Goal: Task Accomplishment & Management: Use online tool/utility

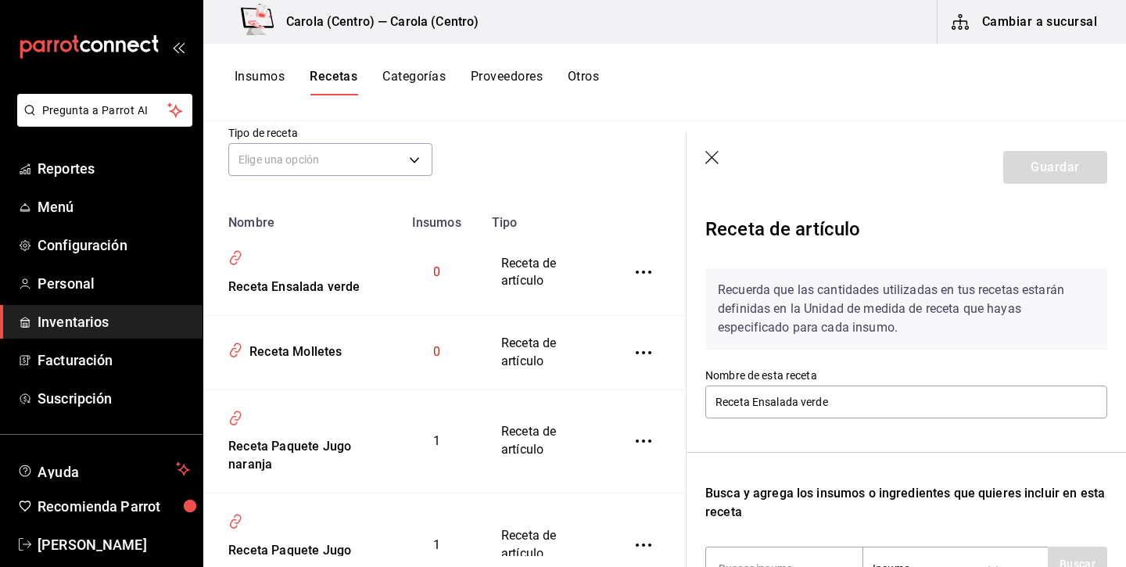
scroll to position [112, 0]
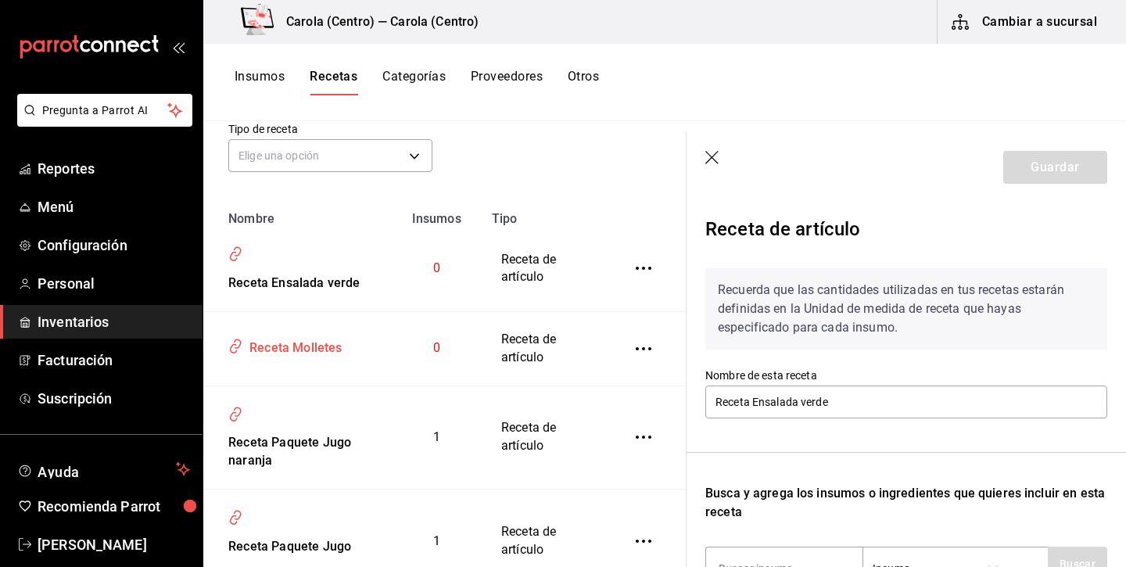
click at [297, 357] on div "Receta Molletes" at bounding box center [292, 345] width 99 height 24
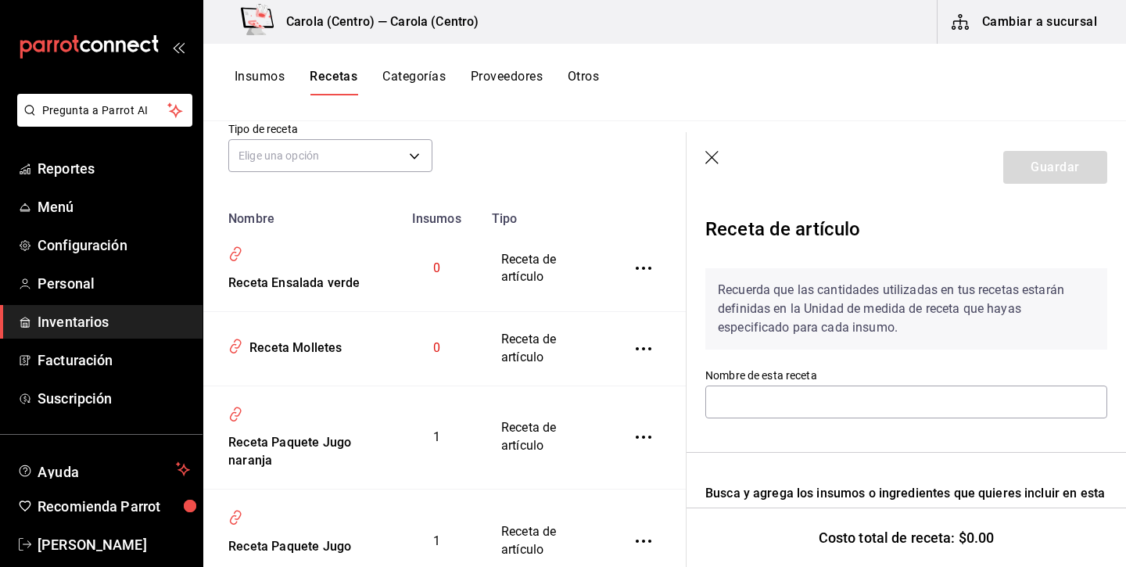
click at [717, 156] on icon "button" at bounding box center [713, 159] width 16 height 16
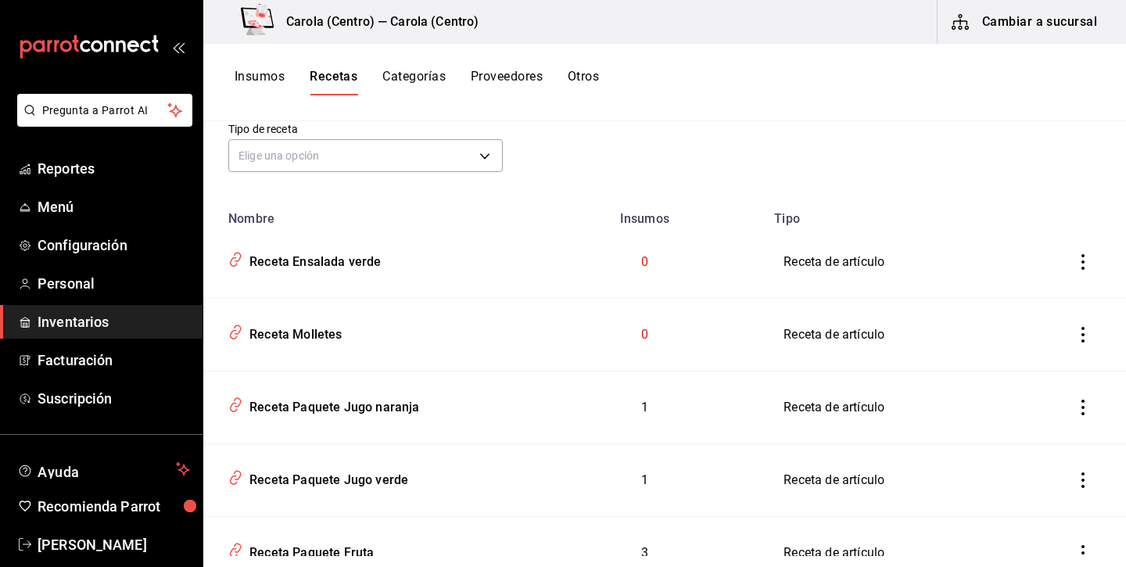
click at [253, 77] on button "Insumos" at bounding box center [259, 82] width 50 height 27
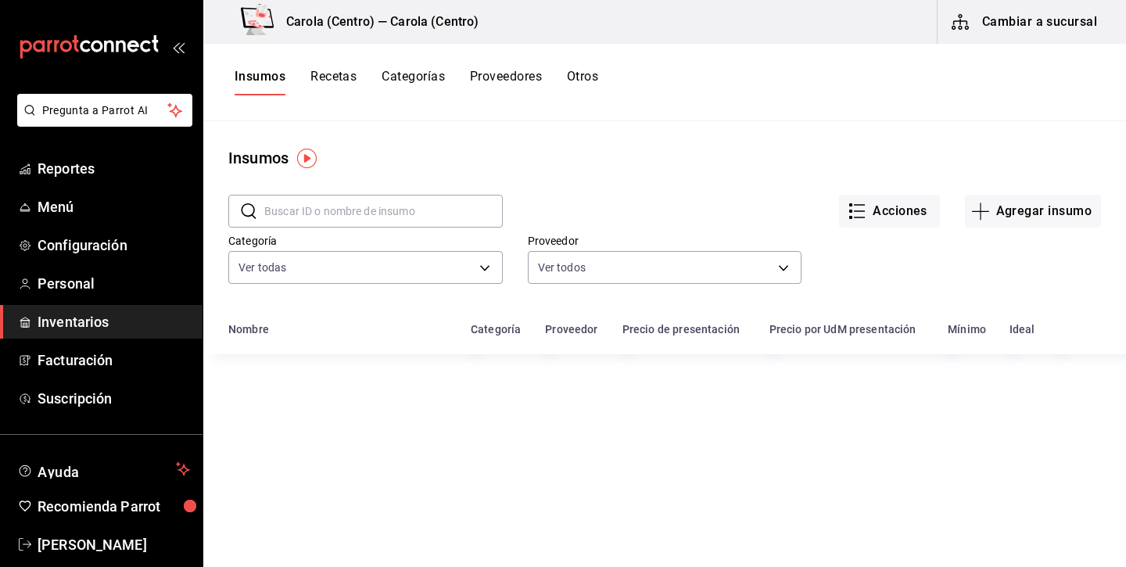
click at [1050, 192] on div "Acciones Agregar insumo" at bounding box center [802, 199] width 598 height 58
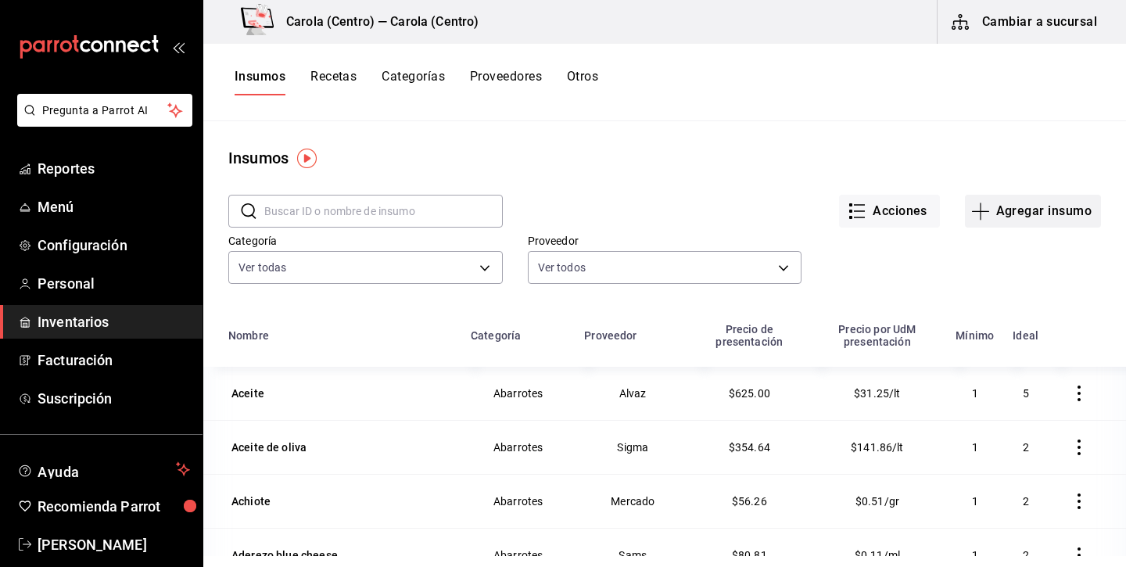
click at [1029, 214] on button "Agregar insumo" at bounding box center [1033, 211] width 136 height 33
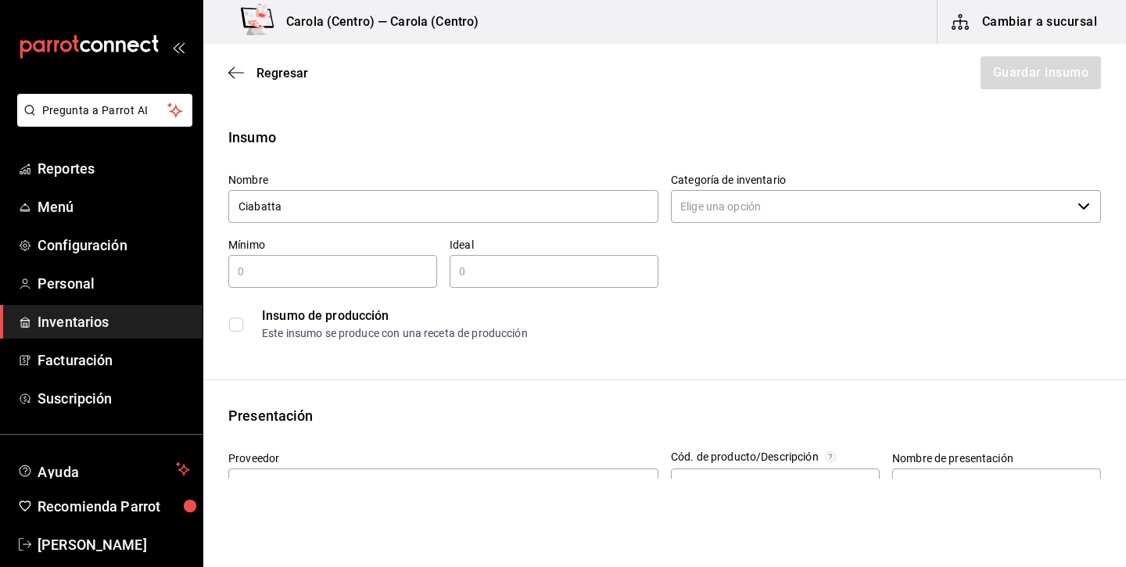
type input "Ciabatta"
click at [837, 233] on div "Nombre Ciabatta Categoría de inventario ​ Mínimo ​ Ideal ​ Insumo de producción…" at bounding box center [658, 254] width 885 height 188
click at [836, 217] on input "Categoría de inventario" at bounding box center [871, 206] width 400 height 33
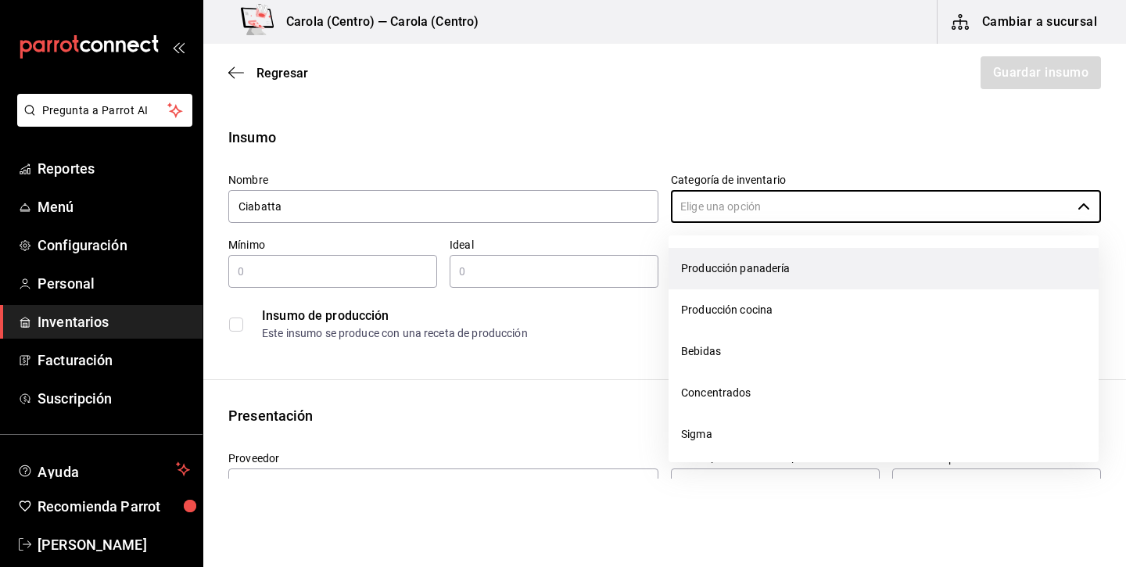
click at [796, 275] on li "Producción panadería" at bounding box center [883, 268] width 430 height 41
type input "Producción panadería"
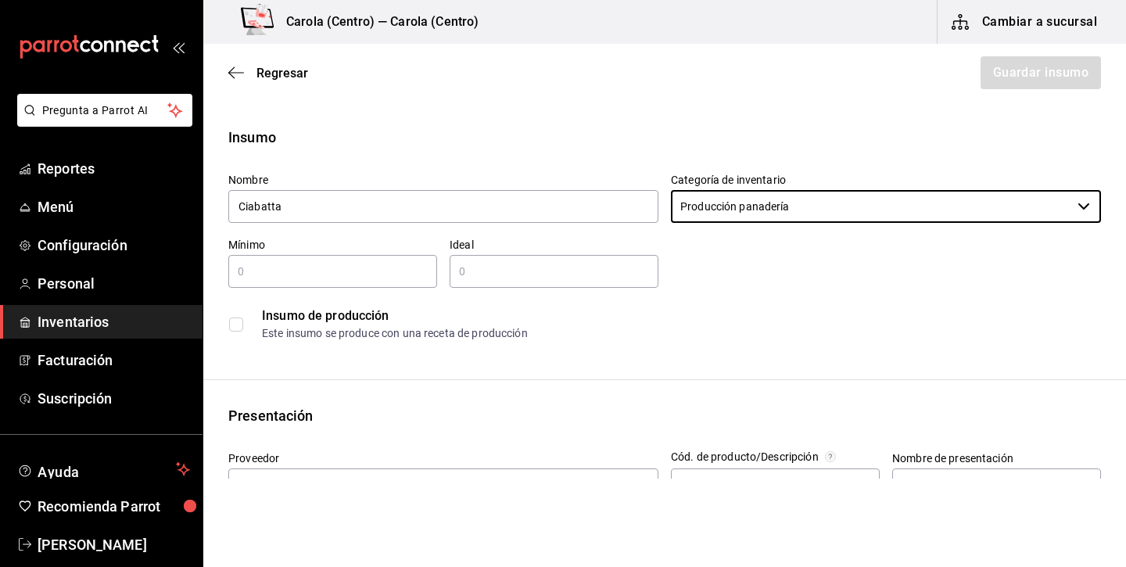
click at [284, 272] on input "text" at bounding box center [332, 271] width 209 height 19
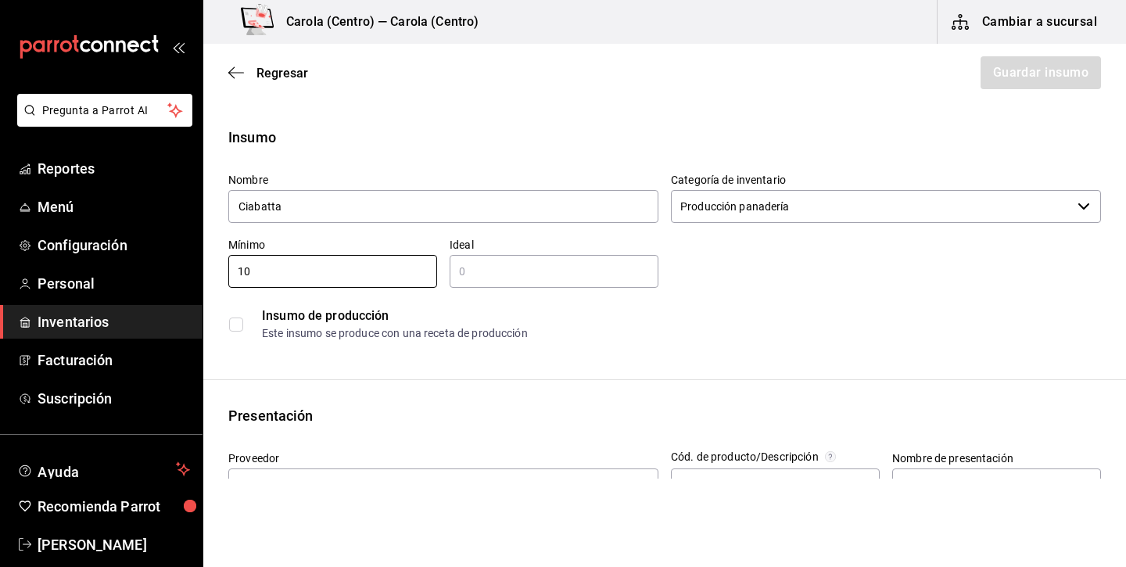
type input "10"
click at [559, 277] on input "text" at bounding box center [553, 271] width 209 height 19
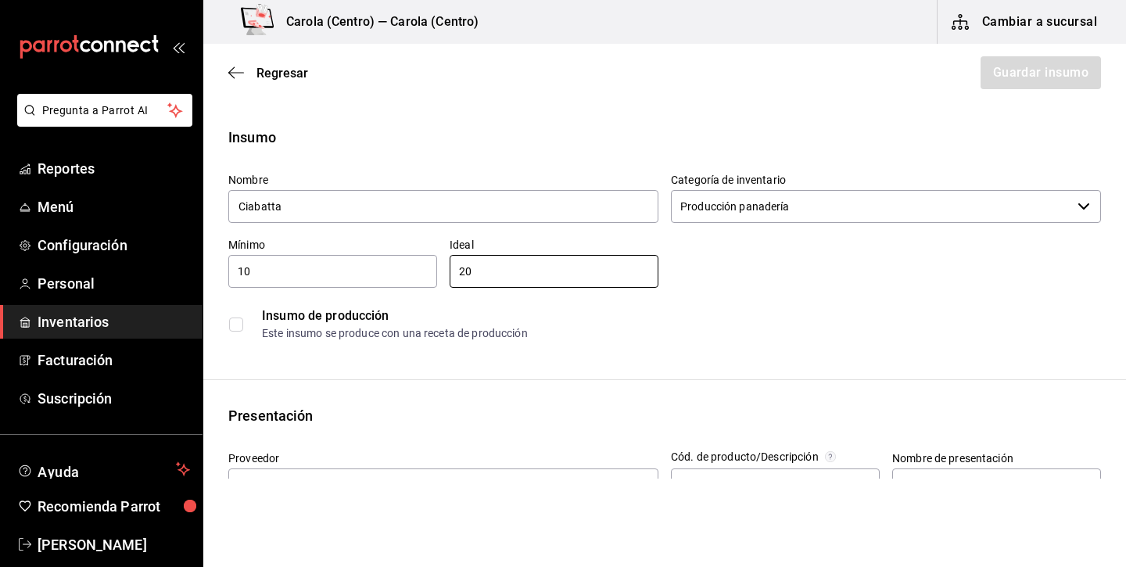
type input "20"
click at [227, 324] on div "Insumo de producción Este insumo se produce con una receta de producción" at bounding box center [658, 318] width 885 height 60
click at [234, 327] on input "checkbox" at bounding box center [236, 324] width 14 height 14
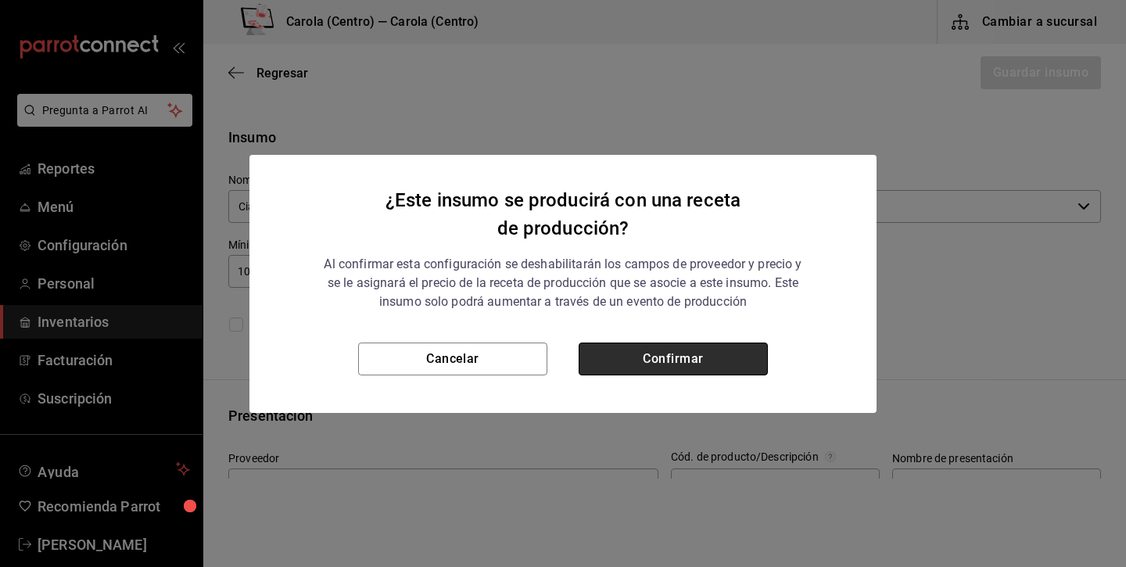
click at [712, 354] on button "Confirmar" at bounding box center [672, 358] width 189 height 33
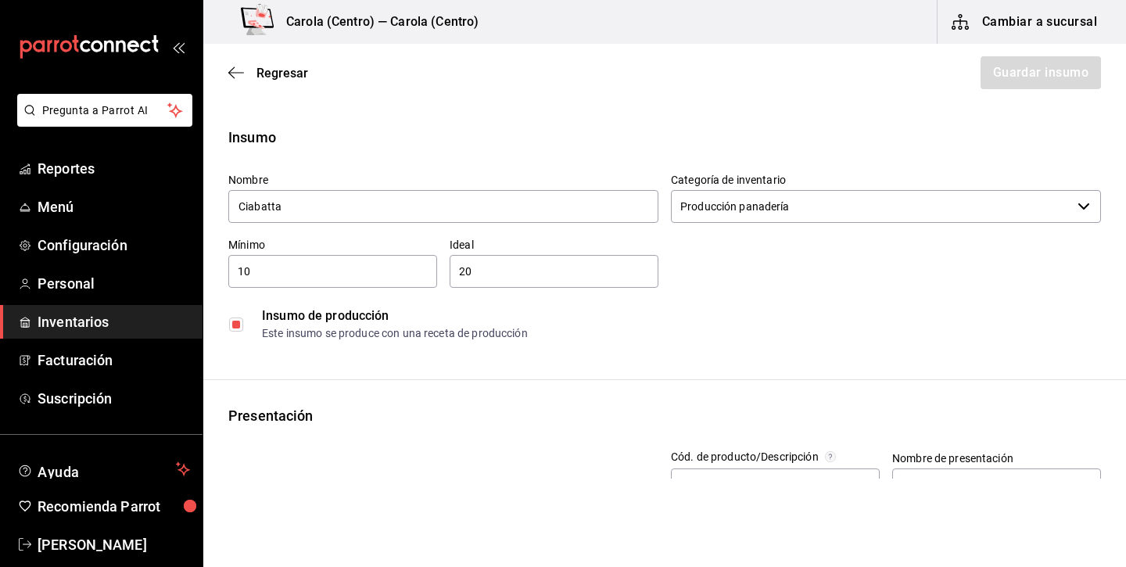
checkbox input "true"
type input "$0.00"
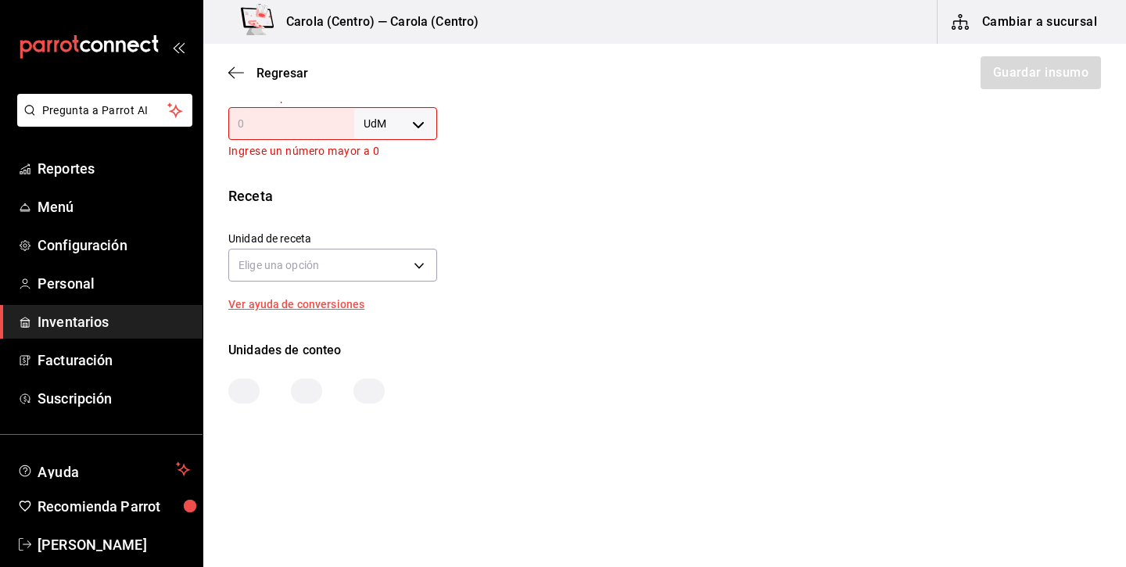
scroll to position [493, 0]
click at [409, 134] on body "Pregunta a Parrot AI Reportes Menú Configuración Personal Inventarios Facturaci…" at bounding box center [563, 239] width 1126 height 478
